Goal: Task Accomplishment & Management: Complete application form

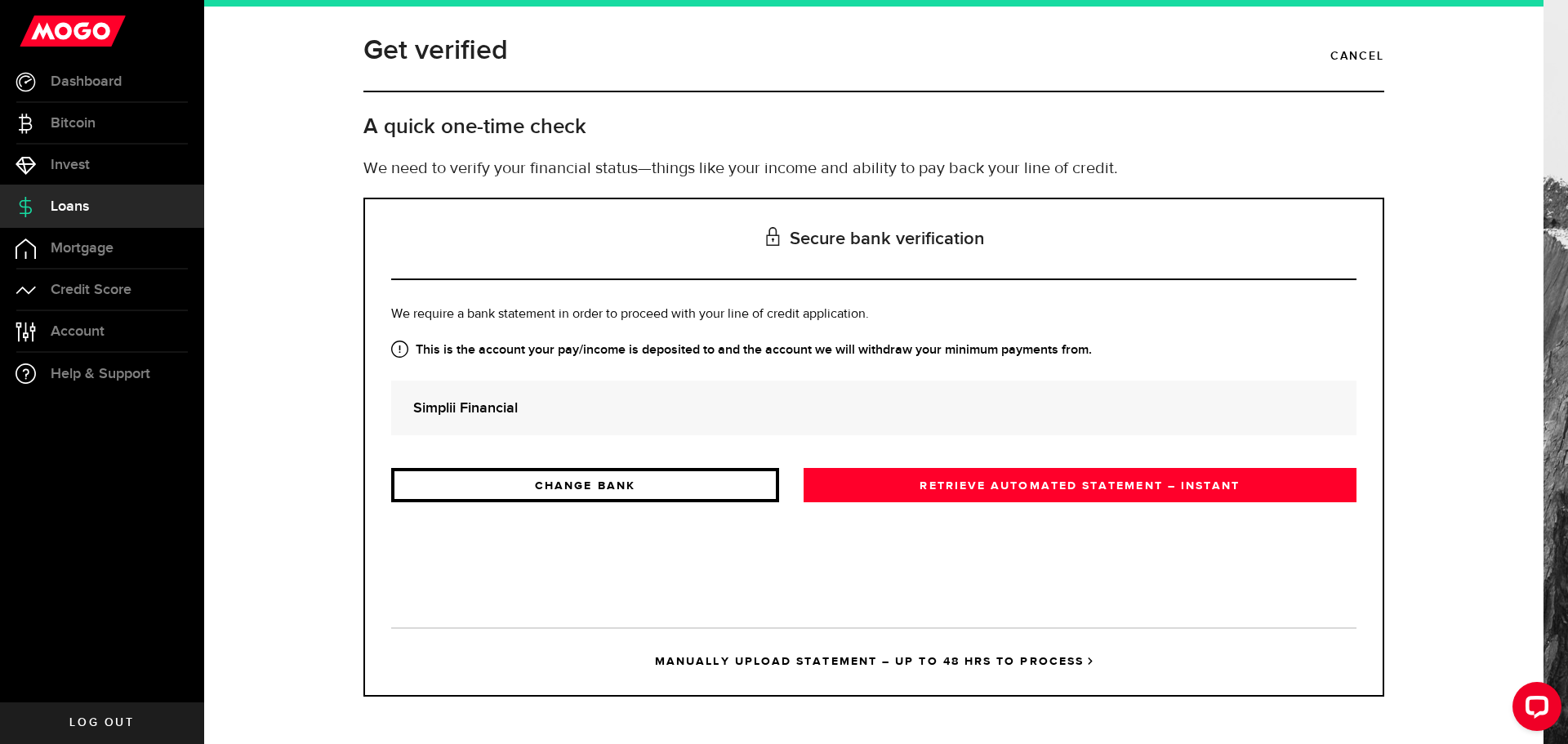
click at [672, 481] on link "CHANGE BANK" at bounding box center [584, 485] width 388 height 34
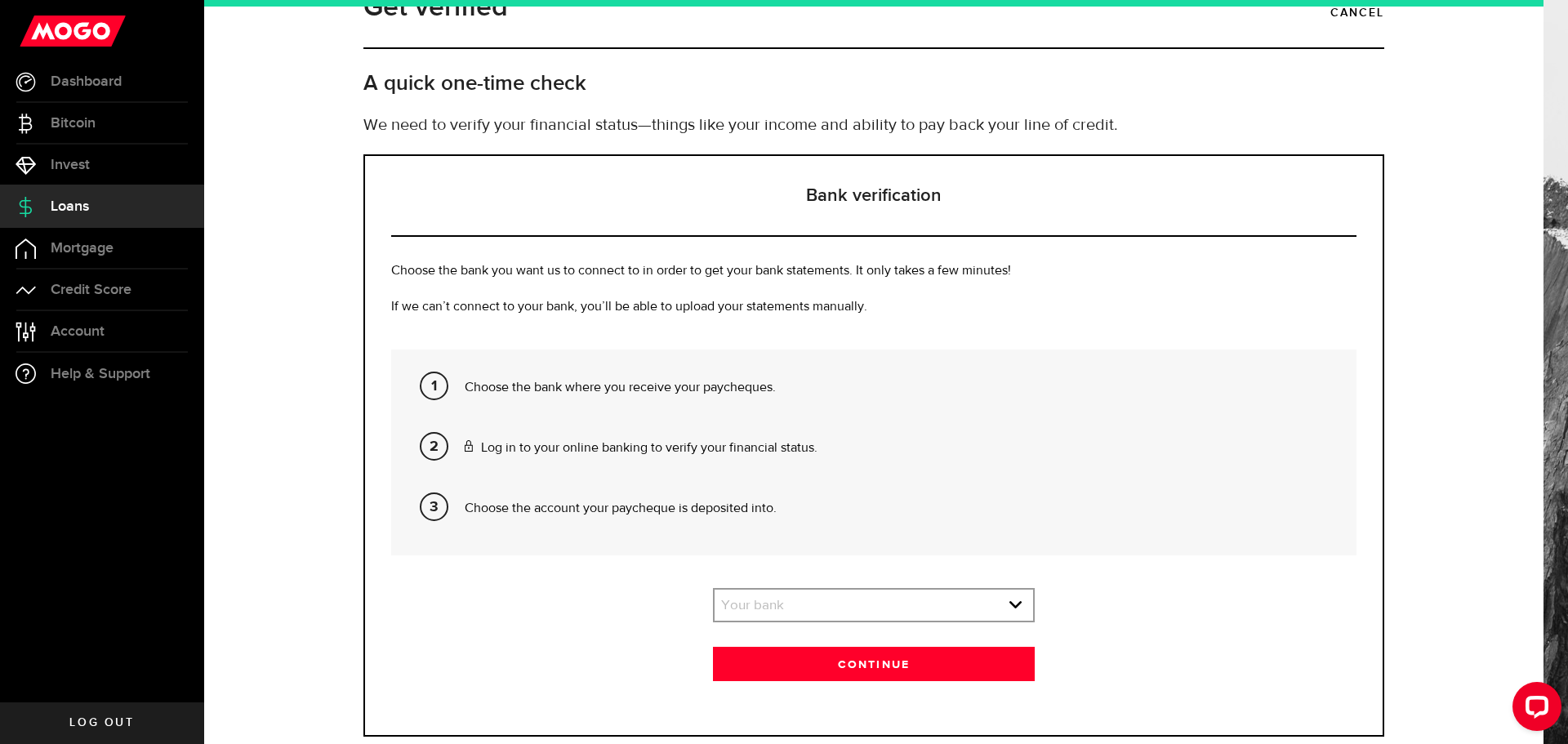
scroll to position [84, 0]
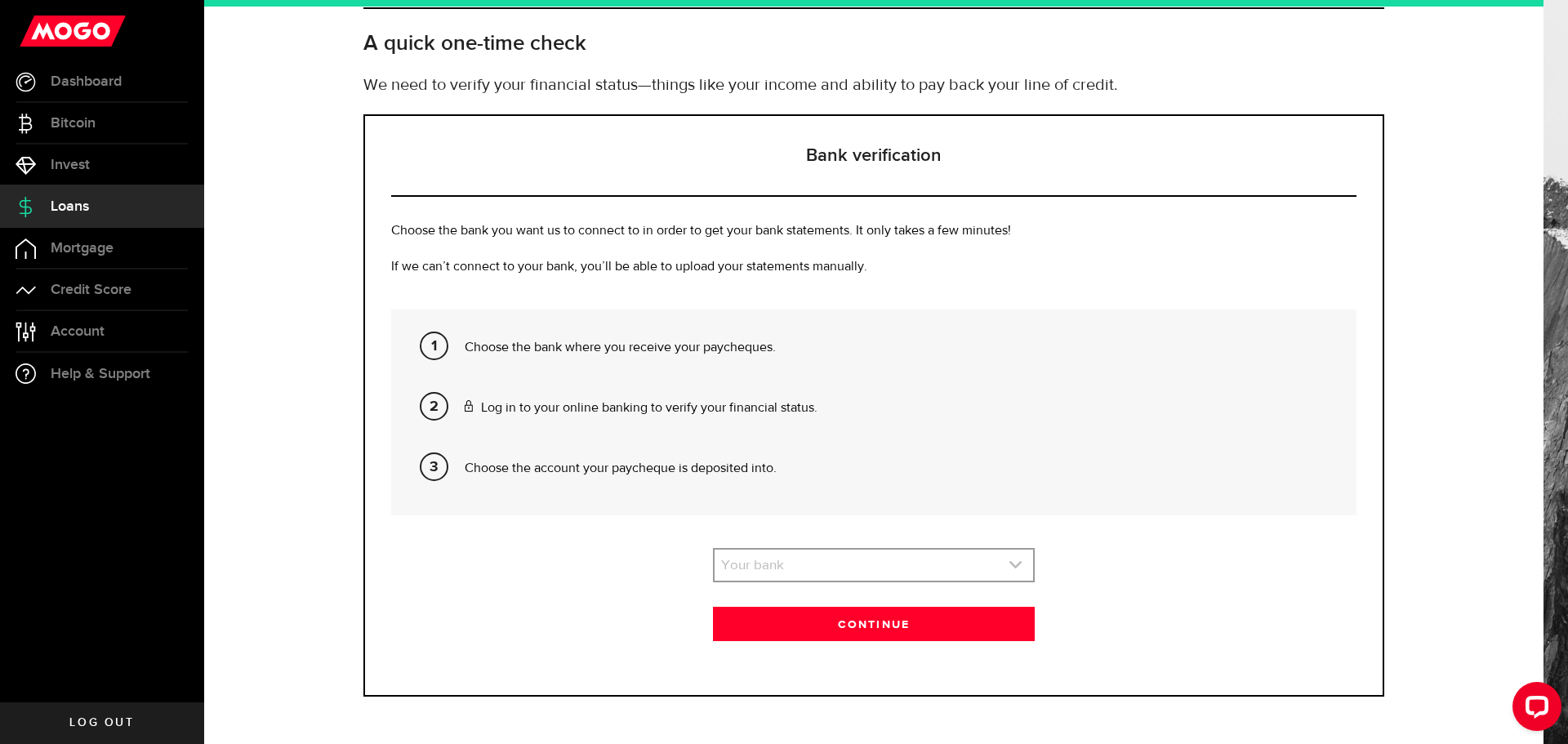
click at [776, 554] on link "expand select" at bounding box center [874, 565] width 318 height 31
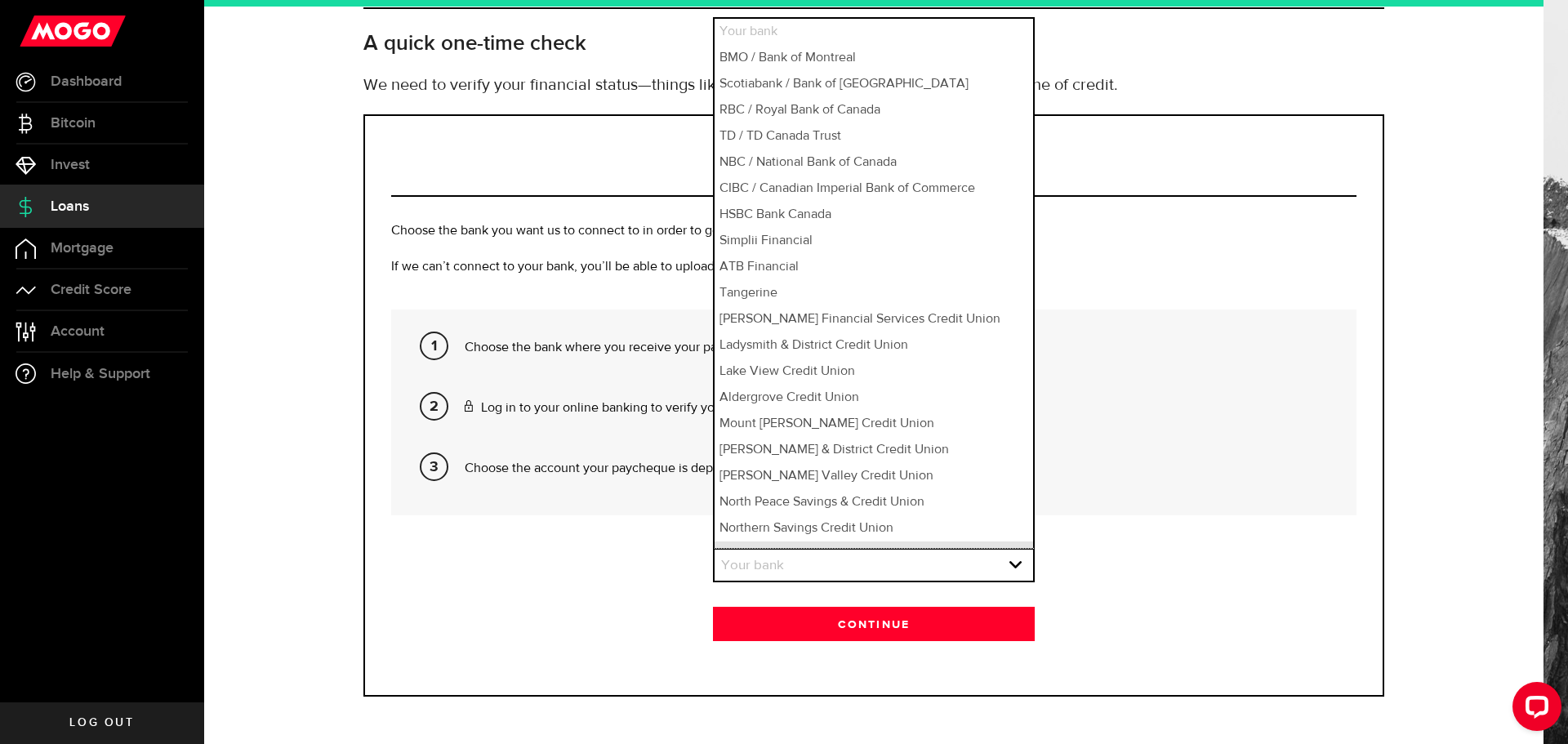
scroll to position [20, 0]
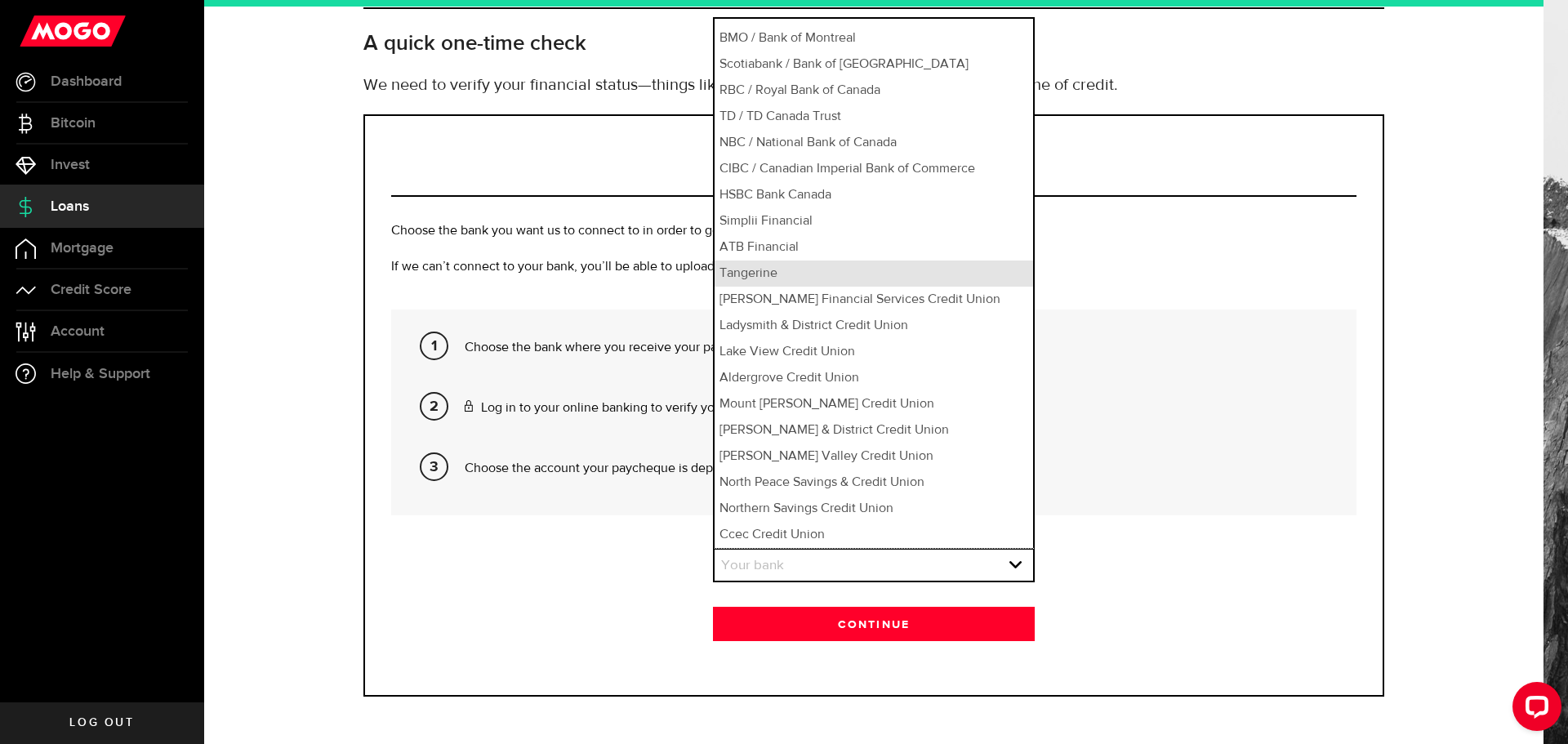
drag, startPoint x: 809, startPoint y: 272, endPoint x: 817, endPoint y: 307, distance: 35.9
click at [809, 271] on li "Tangerine" at bounding box center [874, 274] width 318 height 26
select select "84"
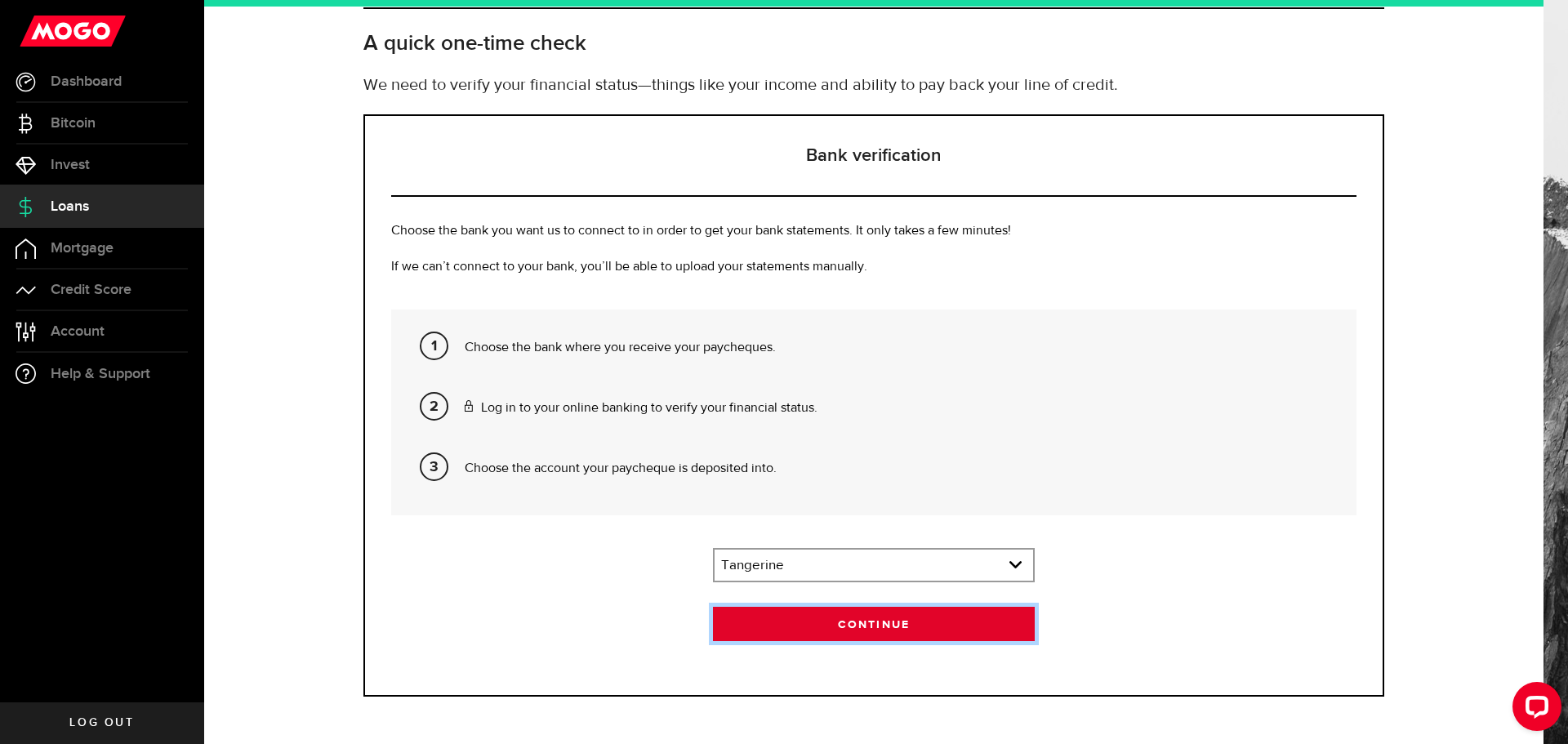
click at [830, 611] on button "Continue" at bounding box center [874, 624] width 322 height 34
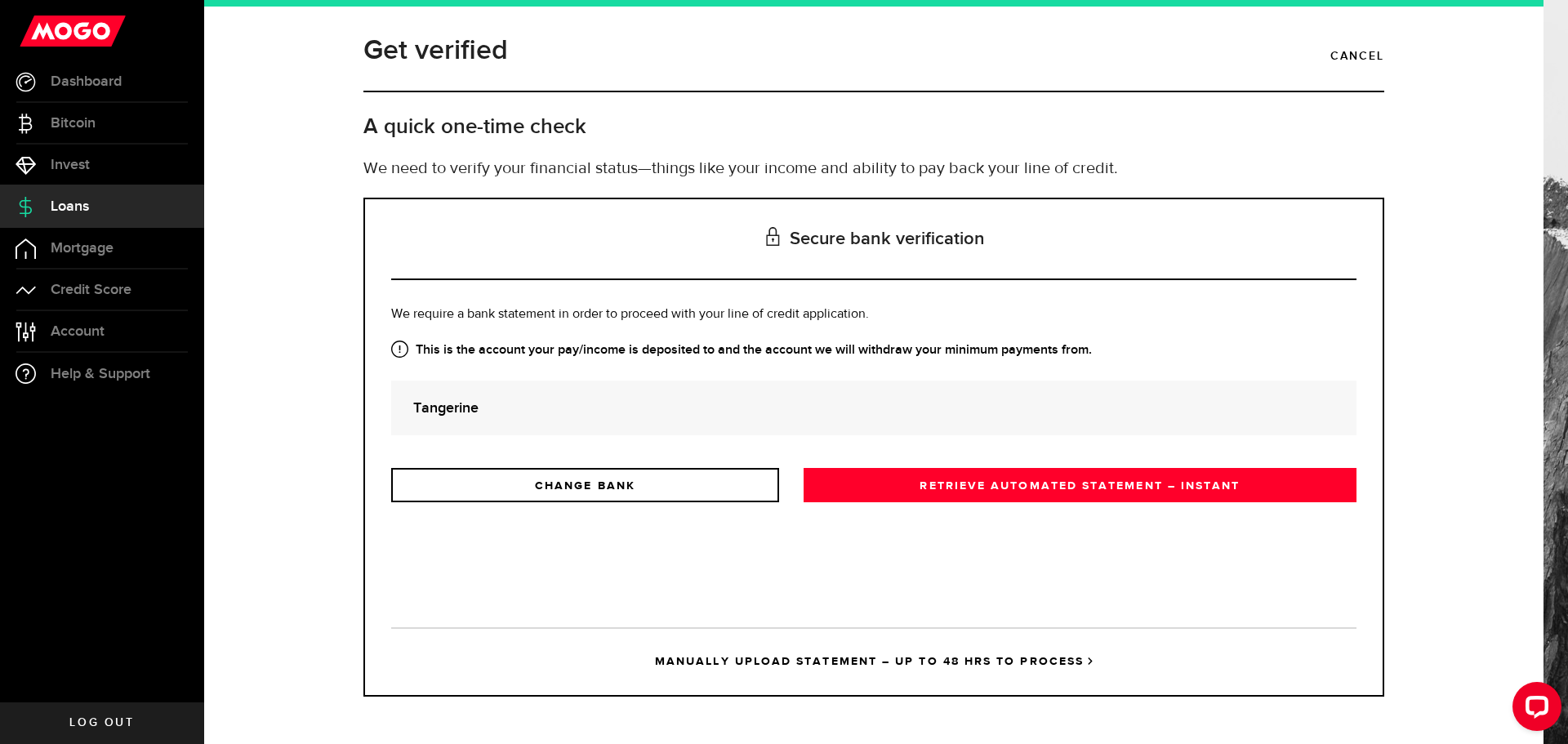
scroll to position [0, 0]
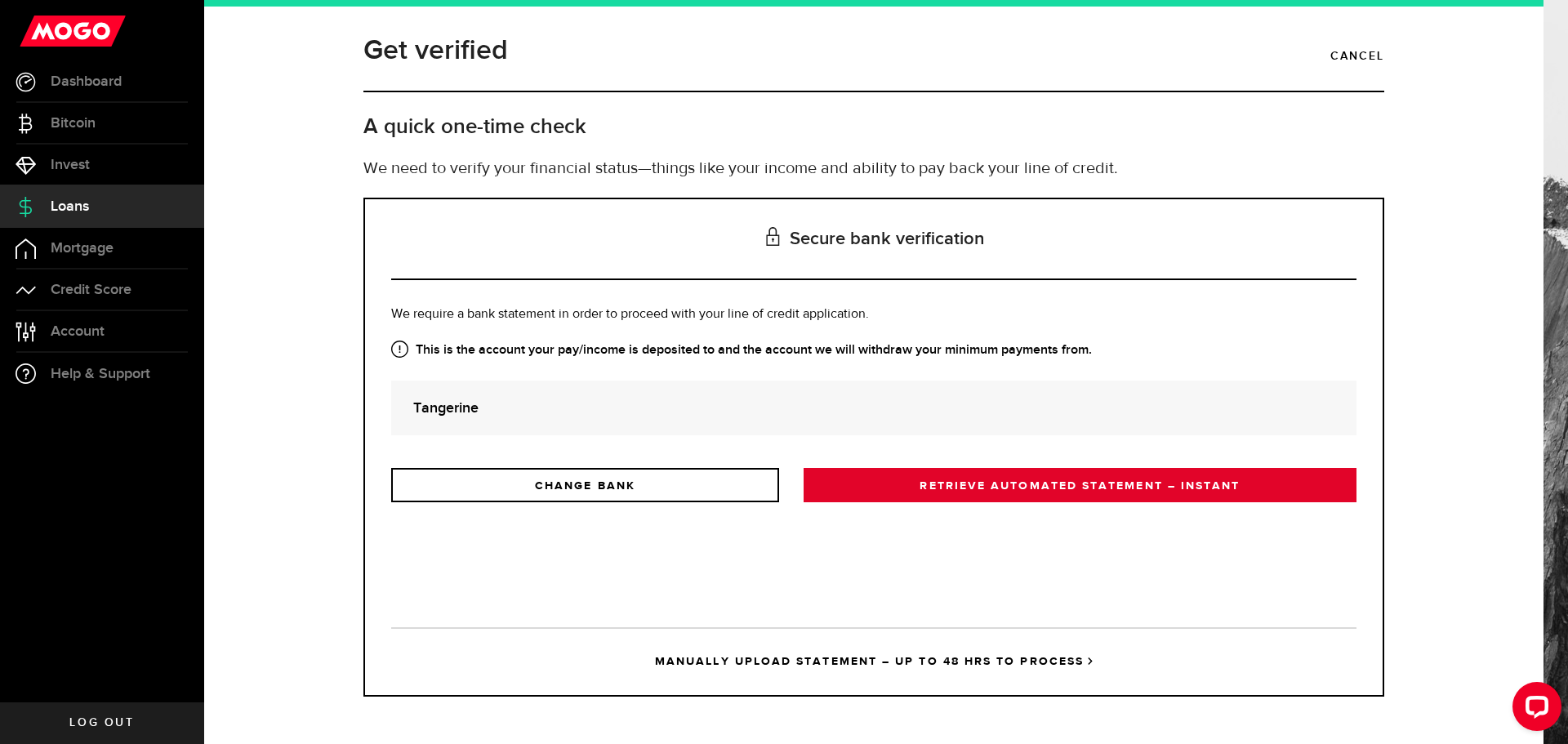
click at [903, 500] on link "RETRIEVE AUTOMATED STATEMENT – INSTANT" at bounding box center [1079, 485] width 553 height 34
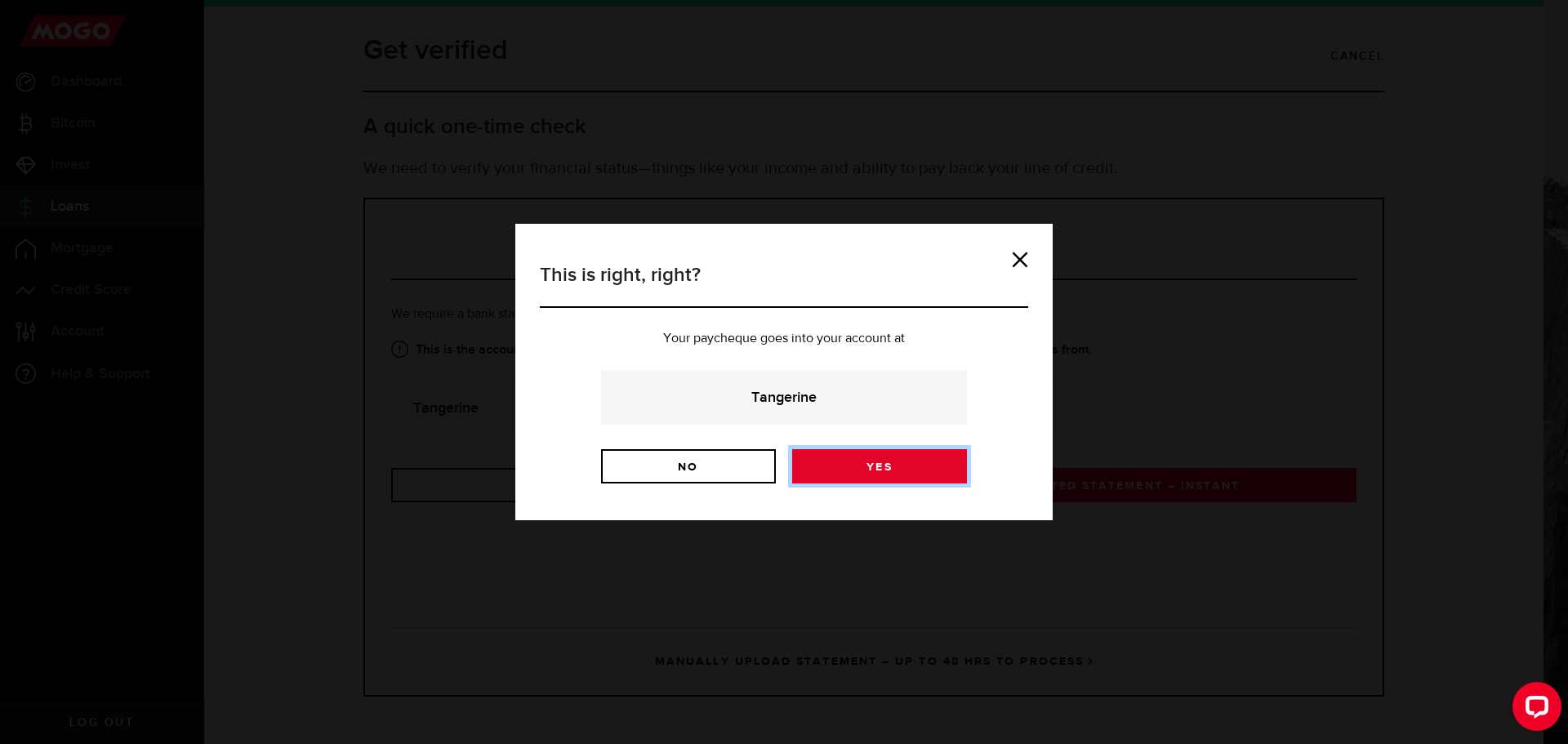
click at [830, 461] on link "Yes" at bounding box center [879, 467] width 175 height 34
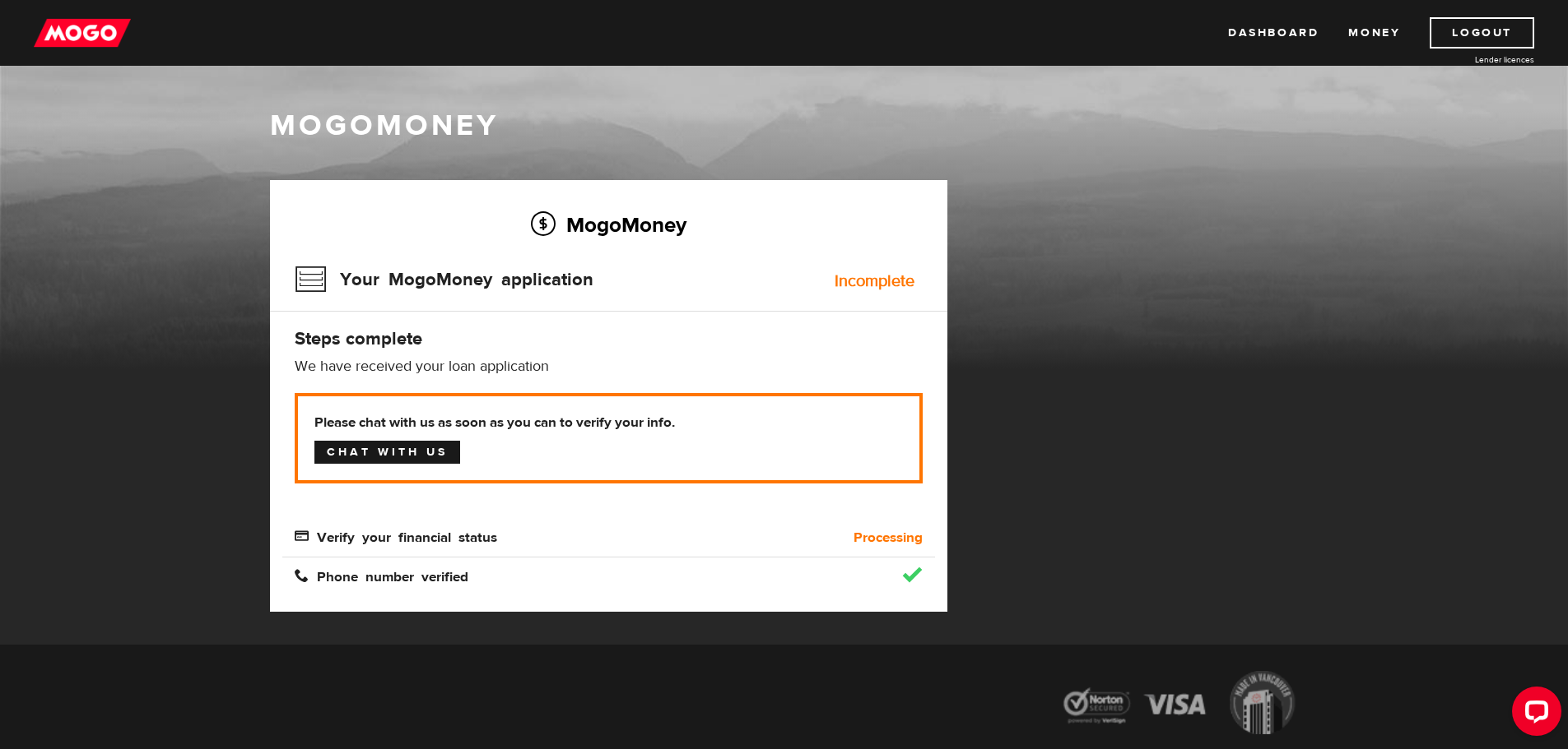
click at [400, 461] on link "Chat with us" at bounding box center [386, 452] width 145 height 23
click at [1285, 33] on link "Dashboard" at bounding box center [1273, 32] width 91 height 31
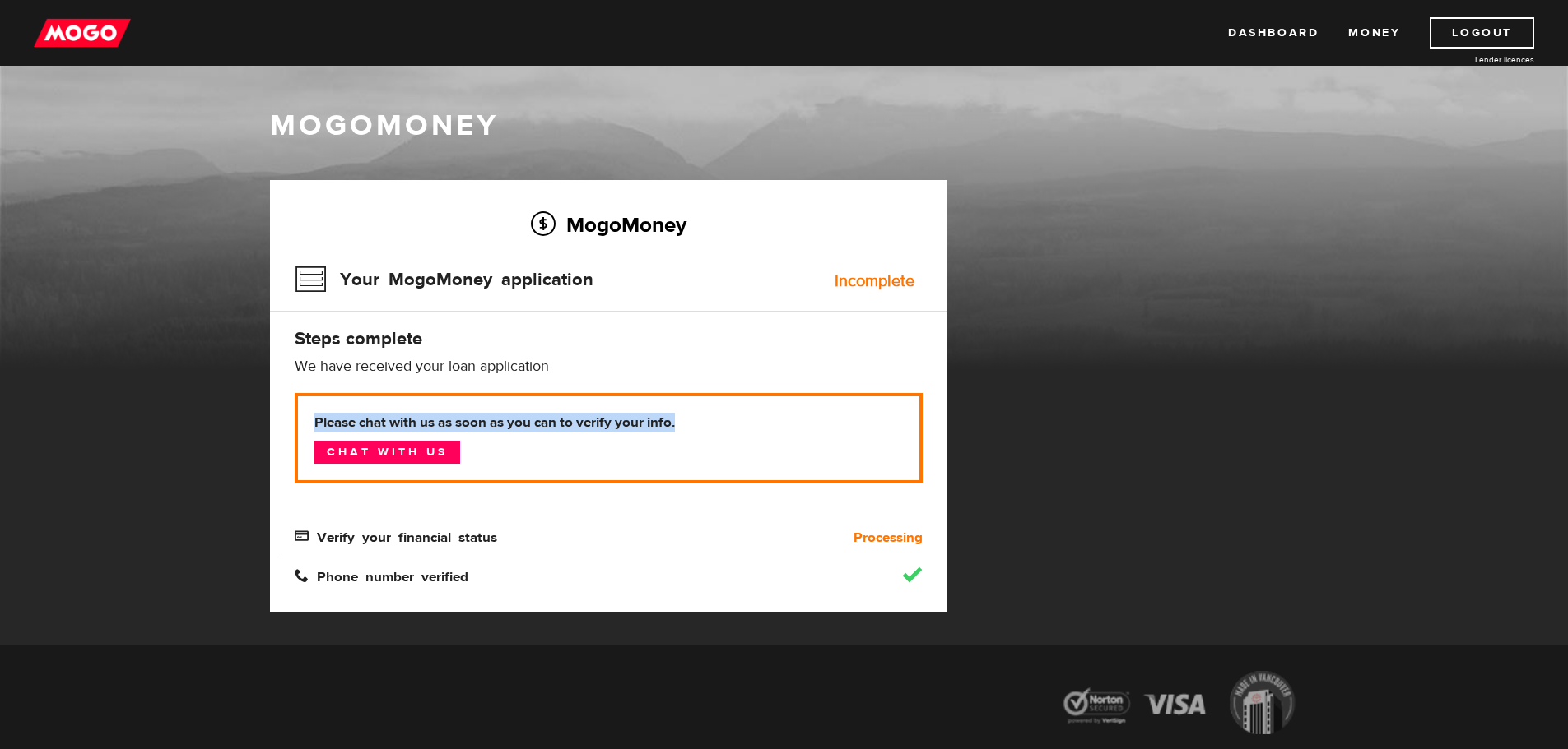
drag, startPoint x: 691, startPoint y: 425, endPoint x: 314, endPoint y: 421, distance: 377.0
click at [314, 421] on b "Please chat with us as soon as you can to verify your info." at bounding box center [608, 422] width 588 height 20
click at [614, 434] on p "Please chat with us as soon as you can to verify your info. Chat with us" at bounding box center [609, 438] width 628 height 91
drag, startPoint x: 706, startPoint y: 437, endPoint x: 303, endPoint y: 427, distance: 403.1
click at [303, 427] on p "Please chat with us as soon as you can to verify your info. Chat with us" at bounding box center [609, 438] width 628 height 91
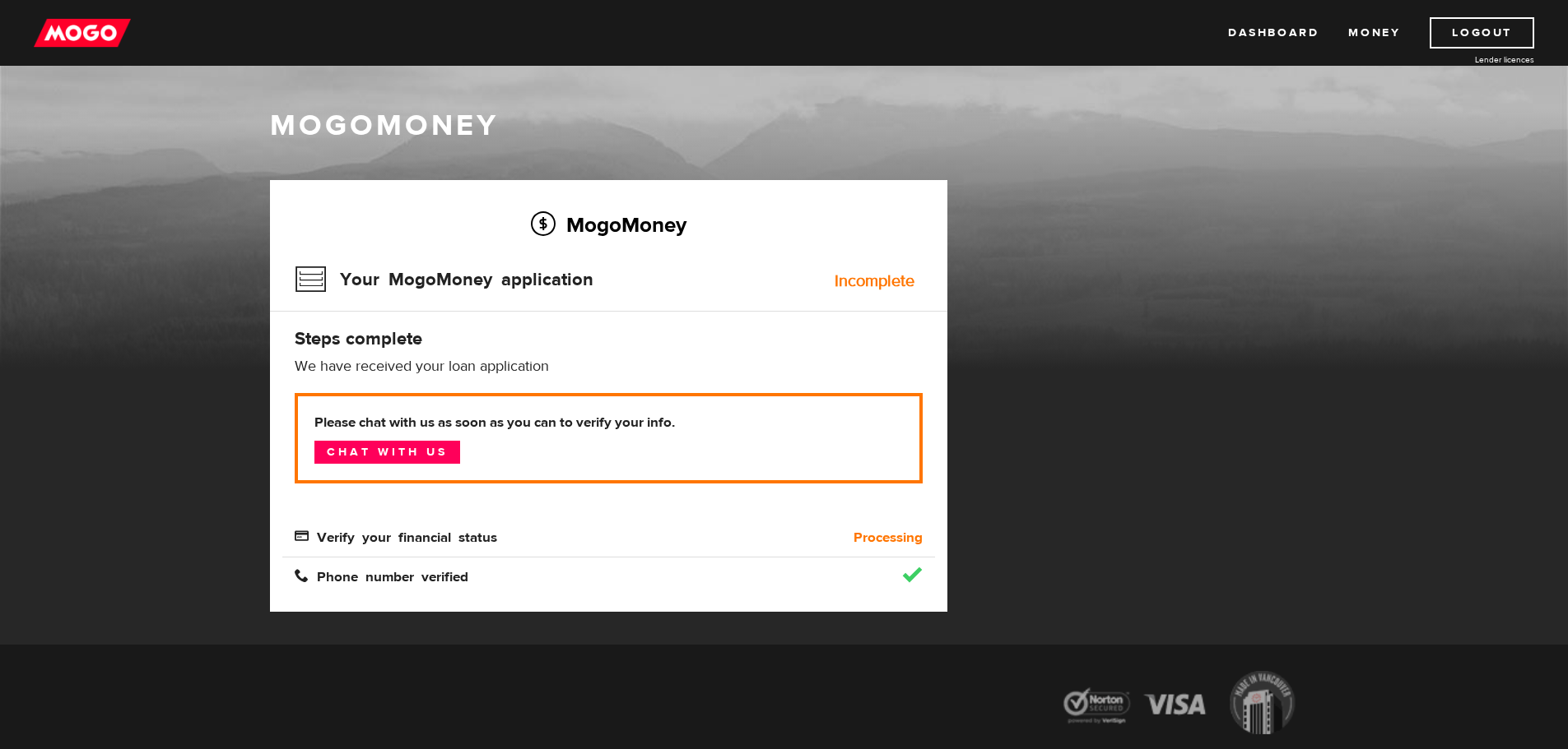
click at [604, 448] on p "Please chat with us as soon as you can to verify your info. Chat with us" at bounding box center [609, 438] width 628 height 91
drag, startPoint x: 701, startPoint y: 425, endPoint x: 301, endPoint y: 412, distance: 400.2
click at [301, 412] on p "Please chat with us as soon as you can to verify your info. Chat with us" at bounding box center [609, 438] width 628 height 91
click at [568, 432] on b "Please chat with us as soon as you can to verify your info." at bounding box center [608, 422] width 588 height 20
drag, startPoint x: 697, startPoint y: 417, endPoint x: 322, endPoint y: 413, distance: 375.0
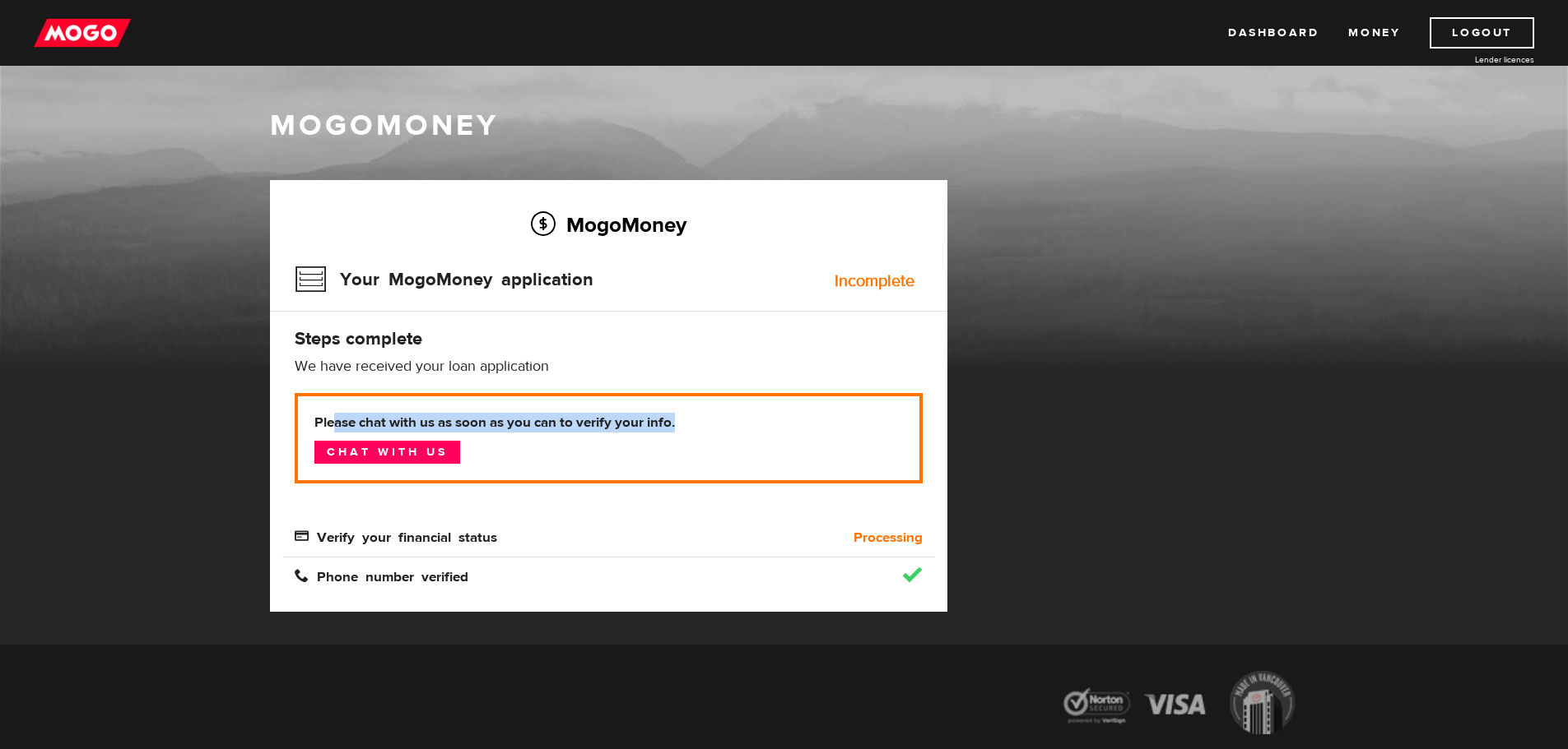
click at [321, 412] on b "Please chat with us as soon as you can to verify your info." at bounding box center [608, 422] width 588 height 20
click at [649, 419] on b "Please chat with us as soon as you can to verify your info." at bounding box center [608, 422] width 588 height 20
